Goal: Find specific page/section: Find specific page/section

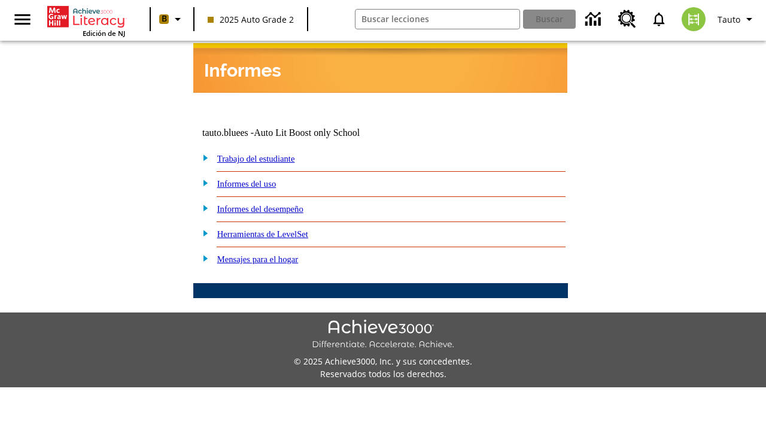
click at [269, 154] on link "Trabajo del estudiante" at bounding box center [256, 159] width 78 height 10
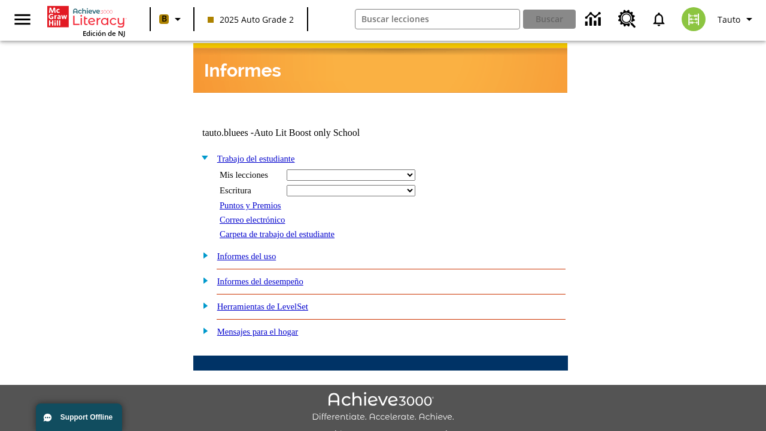
select select "/options/reports/?report_id=24&atype=14&section=2"
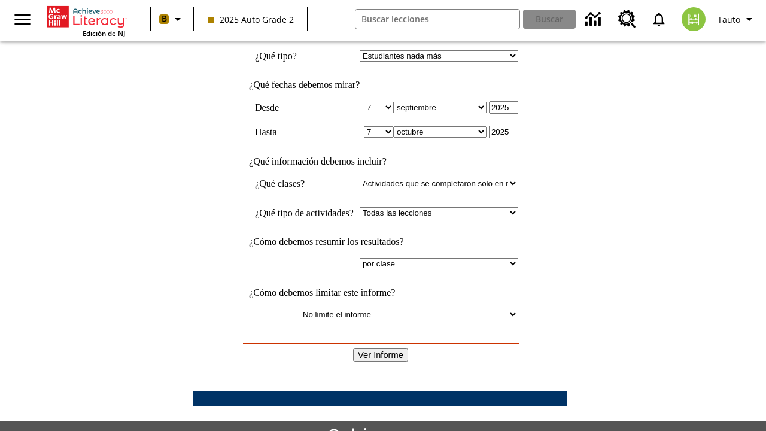
click at [381, 349] on input "Ver Informe" at bounding box center [380, 355] width 55 height 13
